Goal: Information Seeking & Learning: Learn about a topic

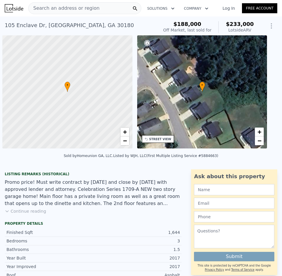
scroll to position [0, 2]
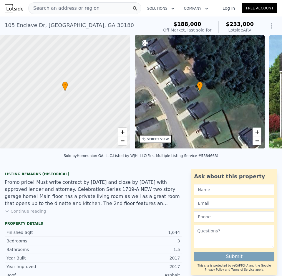
click at [100, 10] on div "Search an address or region" at bounding box center [84, 8] width 113 height 12
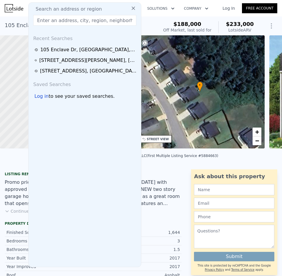
click at [60, 21] on input "text" at bounding box center [84, 20] width 103 height 11
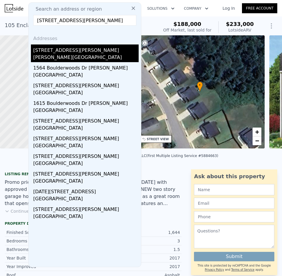
type input "[STREET_ADDRESS][PERSON_NAME]"
click at [46, 53] on div "[STREET_ADDRESS][PERSON_NAME]" at bounding box center [85, 48] width 105 height 9
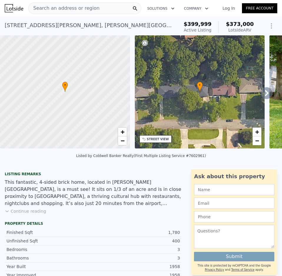
click at [84, 5] on span "Search an address or region" at bounding box center [64, 8] width 71 height 7
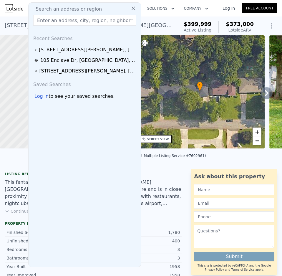
click at [74, 21] on input "text" at bounding box center [84, 20] width 103 height 11
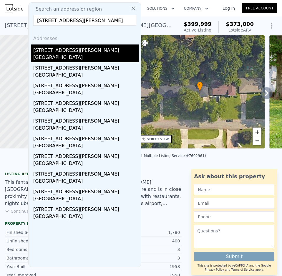
type input "[STREET_ADDRESS][PERSON_NAME]"
click at [57, 58] on div "[GEOGRAPHIC_DATA]" at bounding box center [85, 58] width 105 height 8
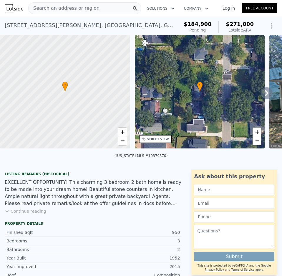
click at [77, 6] on span "Search an address or region" at bounding box center [64, 8] width 71 height 7
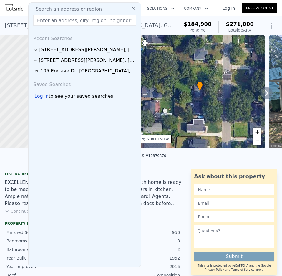
click at [71, 20] on input "text" at bounding box center [84, 20] width 103 height 11
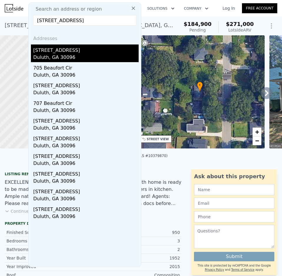
type input "[STREET_ADDRESS]"
click at [53, 57] on div "Duluth, GA 30096" at bounding box center [85, 58] width 105 height 8
